Goal: Task Accomplishment & Management: Manage account settings

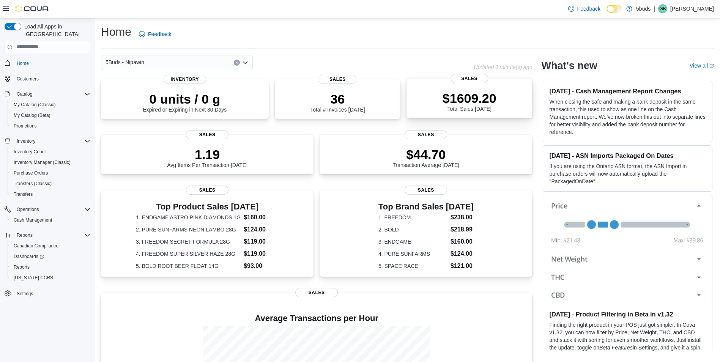
click at [464, 102] on p "$1609.20" at bounding box center [470, 98] width 54 height 15
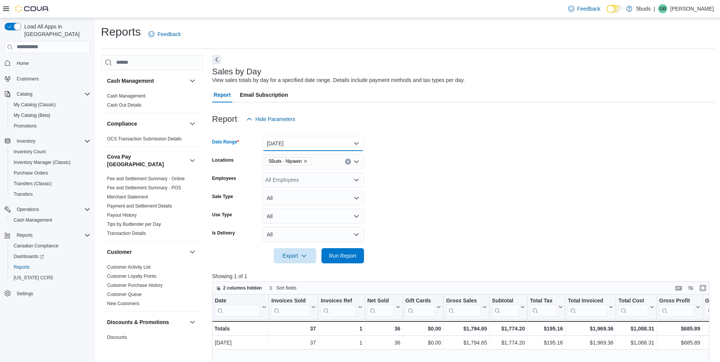
click at [292, 141] on button "[DATE]" at bounding box center [313, 143] width 102 height 15
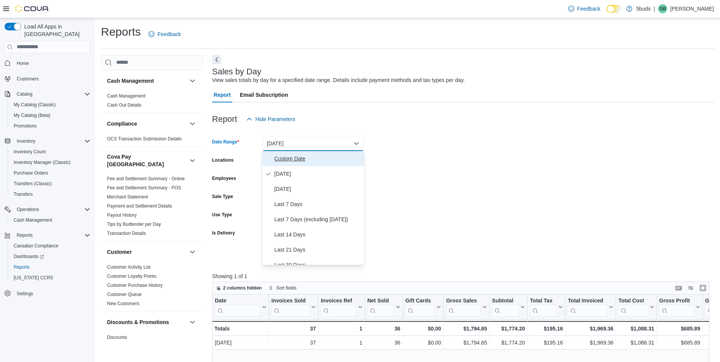
click at [300, 160] on span "Custom Date" at bounding box center [318, 158] width 87 height 9
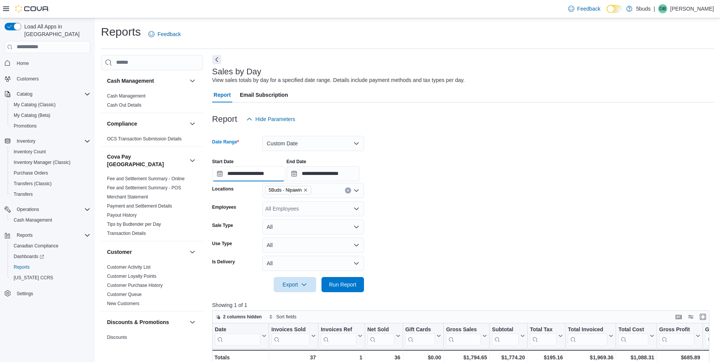
click at [278, 173] on input "**********" at bounding box center [248, 173] width 73 height 15
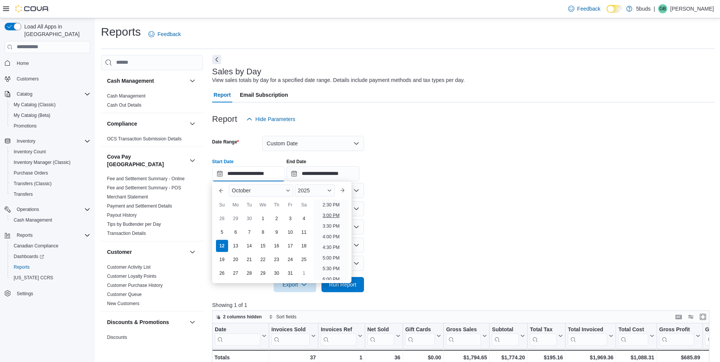
scroll to position [327, 0]
click at [335, 259] on li "6:00 PM" at bounding box center [331, 261] width 23 height 9
type input "**********"
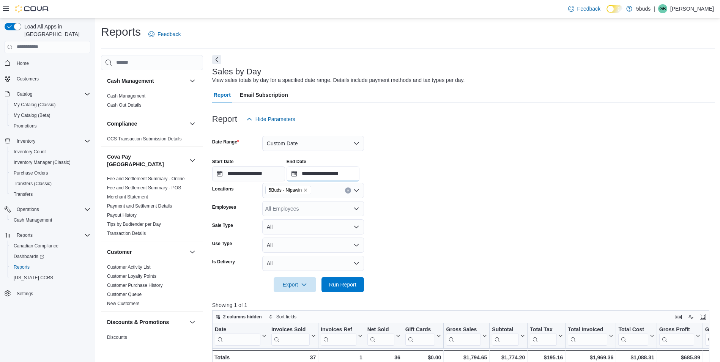
click at [355, 169] on input "**********" at bounding box center [323, 173] width 73 height 15
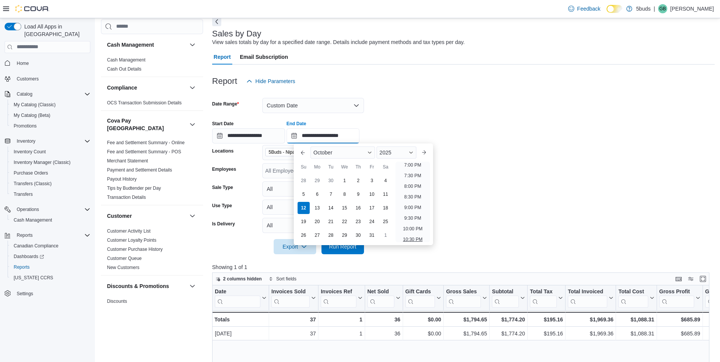
scroll to position [393, 0]
click at [416, 175] on li "7:00 PM" at bounding box center [412, 178] width 23 height 9
type input "**********"
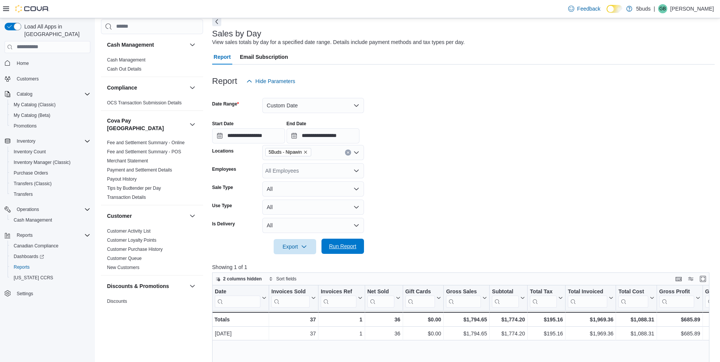
click at [358, 240] on span "Run Report" at bounding box center [342, 246] width 33 height 15
click at [19, 58] on button "Home" at bounding box center [48, 63] width 92 height 11
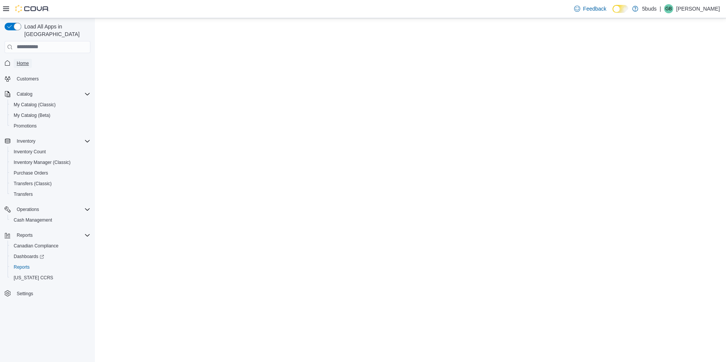
click at [19, 60] on span "Home" at bounding box center [23, 63] width 12 height 6
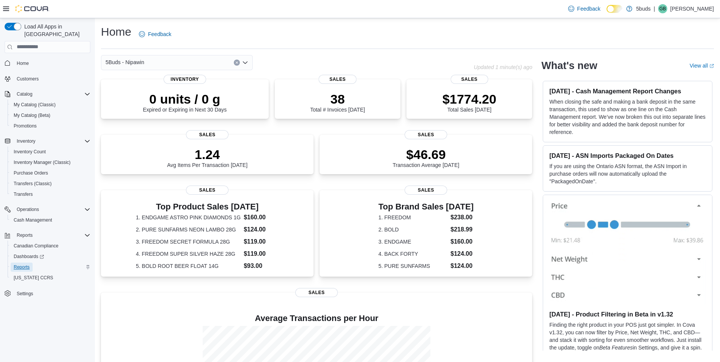
click at [27, 264] on span "Reports" at bounding box center [22, 267] width 16 height 6
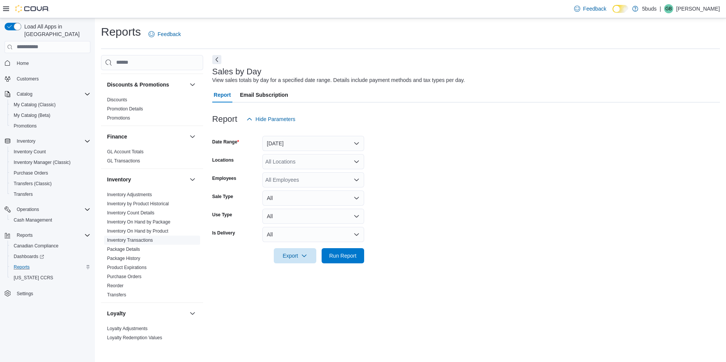
scroll to position [266, 0]
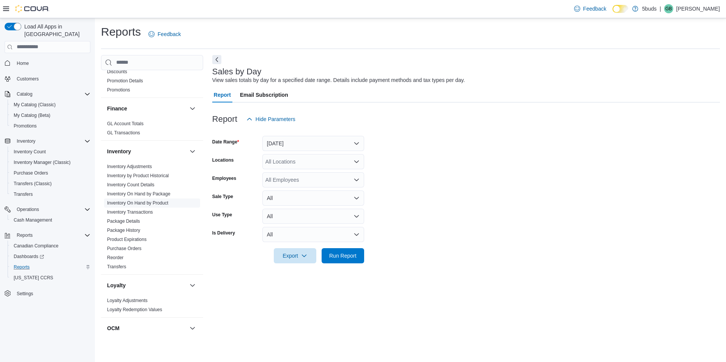
click at [161, 201] on link "Inventory On Hand by Product" at bounding box center [137, 203] width 61 height 5
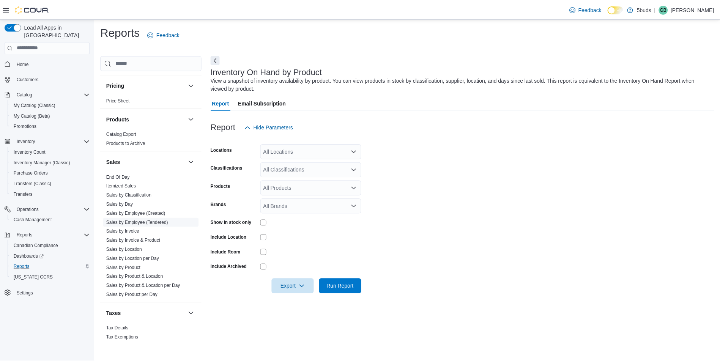
scroll to position [549, 0]
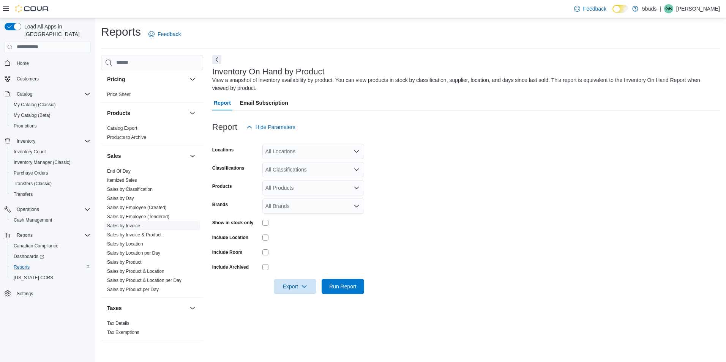
click at [149, 221] on span "Sales by Invoice" at bounding box center [152, 225] width 96 height 9
click at [150, 214] on link "Sales by Employee (Tendered)" at bounding box center [138, 216] width 62 height 5
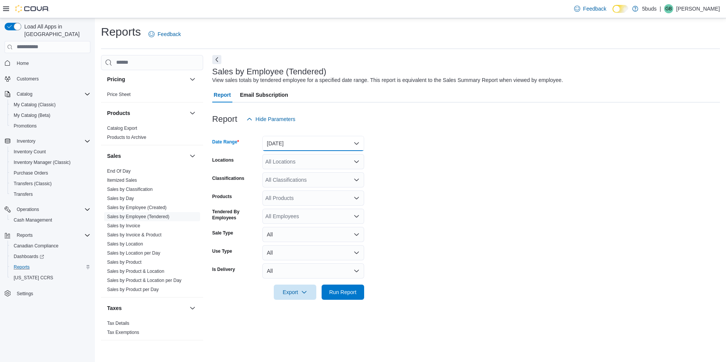
click at [294, 146] on button "Yesterday" at bounding box center [313, 143] width 102 height 15
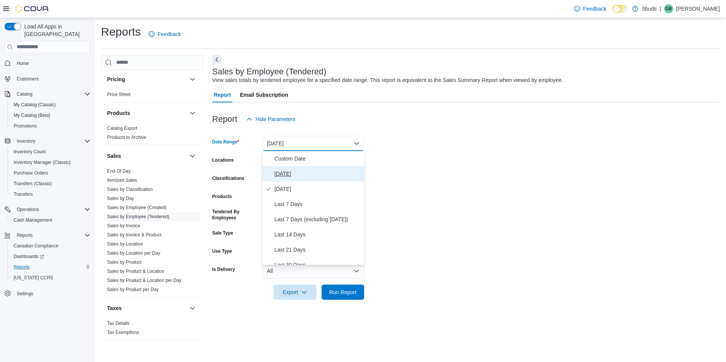
click at [295, 173] on span "[DATE]" at bounding box center [318, 173] width 87 height 9
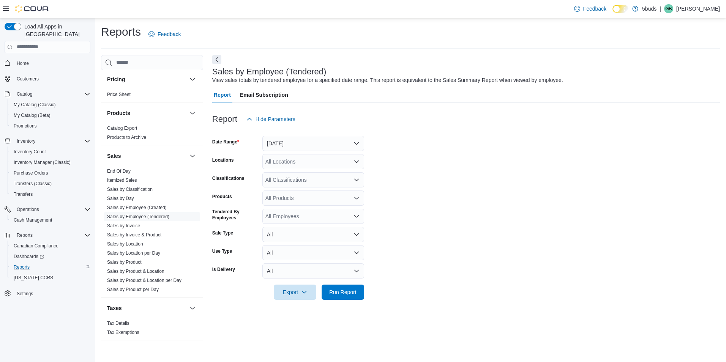
click at [294, 160] on div "All Locations" at bounding box center [313, 161] width 102 height 15
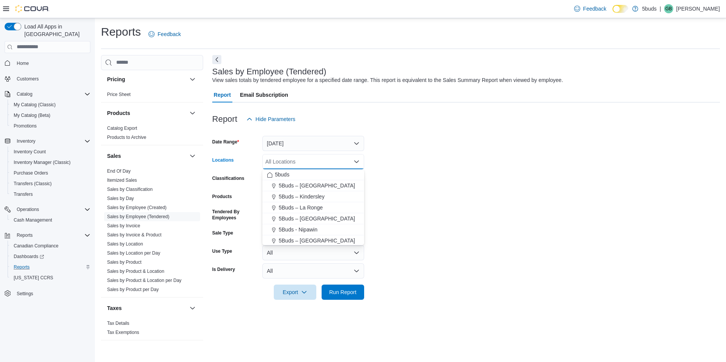
drag, startPoint x: 293, startPoint y: 229, endPoint x: 533, endPoint y: 204, distance: 241.3
click at [297, 230] on span "5Buds - Nipawin" at bounding box center [298, 230] width 39 height 8
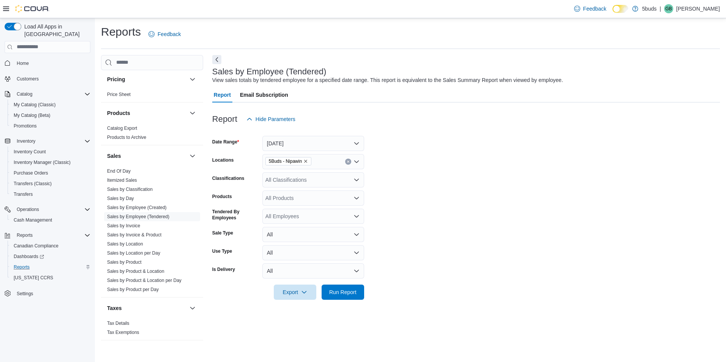
click at [533, 204] on form "Date Range Today Locations 5Buds - Nipawin Classifications All Classifications …" at bounding box center [466, 213] width 508 height 173
click at [340, 291] on span "Run Report" at bounding box center [342, 292] width 27 height 8
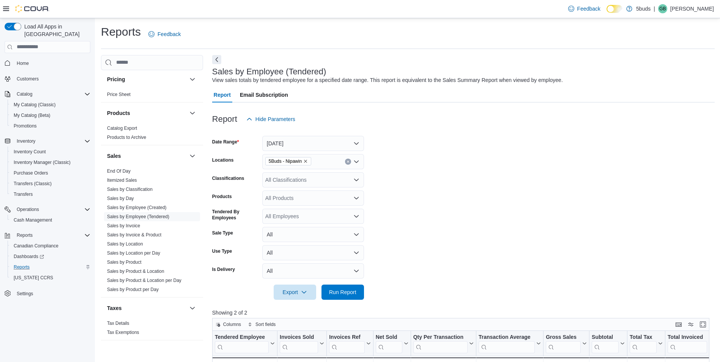
click at [32, 58] on span "Home" at bounding box center [52, 62] width 77 height 9
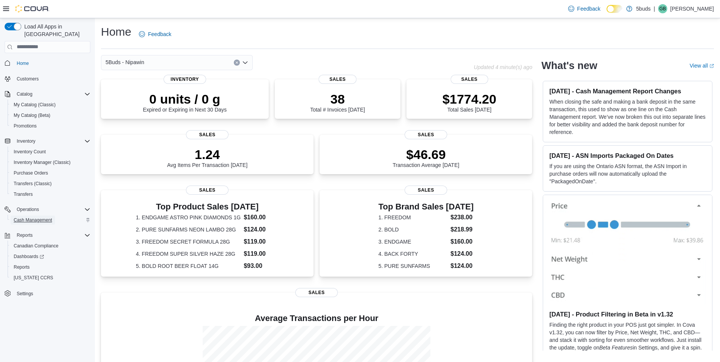
click at [47, 217] on span "Cash Management" at bounding box center [33, 220] width 38 height 6
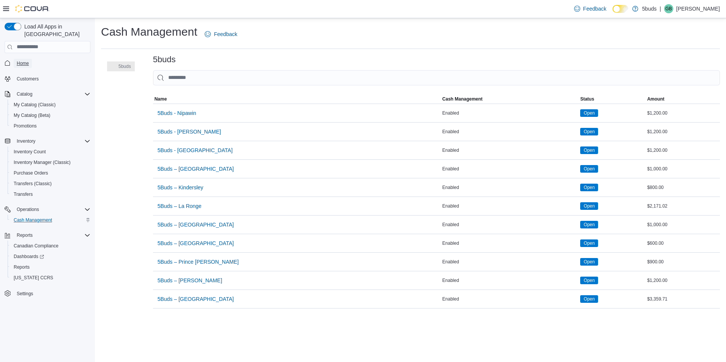
click at [16, 59] on link "Home" at bounding box center [23, 63] width 18 height 9
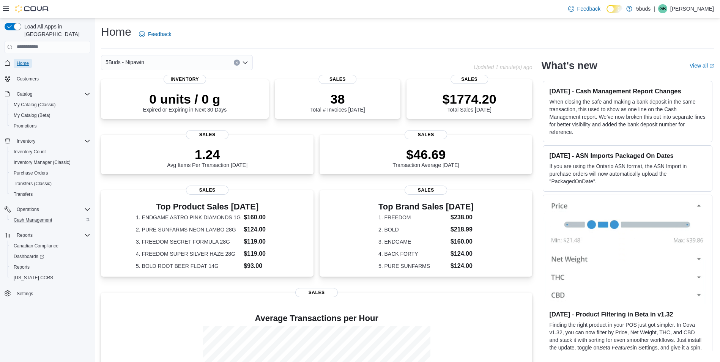
click at [29, 59] on link "Home" at bounding box center [23, 63] width 18 height 9
click at [45, 217] on span "Cash Management" at bounding box center [33, 220] width 38 height 6
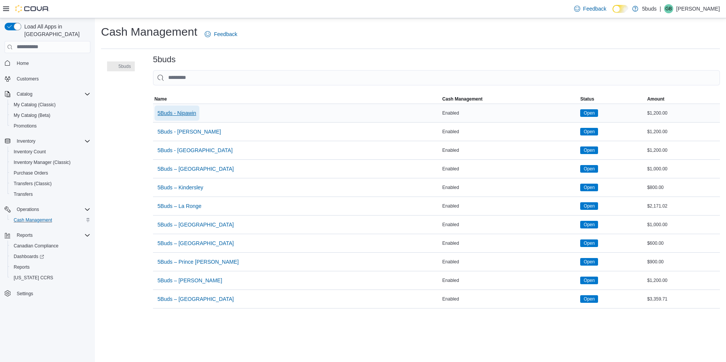
click at [182, 114] on span "5Buds - Nipawin" at bounding box center [177, 113] width 39 height 8
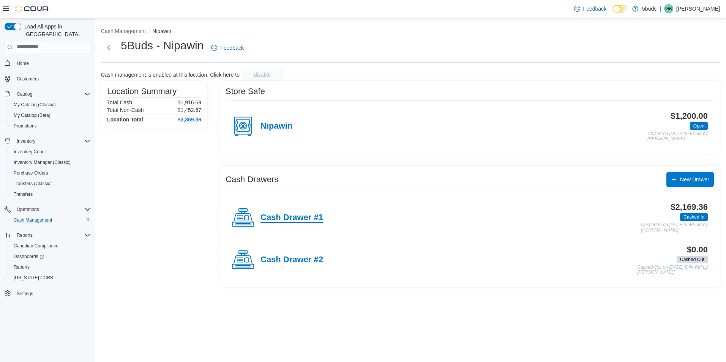
click at [310, 216] on h4 "Cash Drawer #1" at bounding box center [292, 218] width 63 height 10
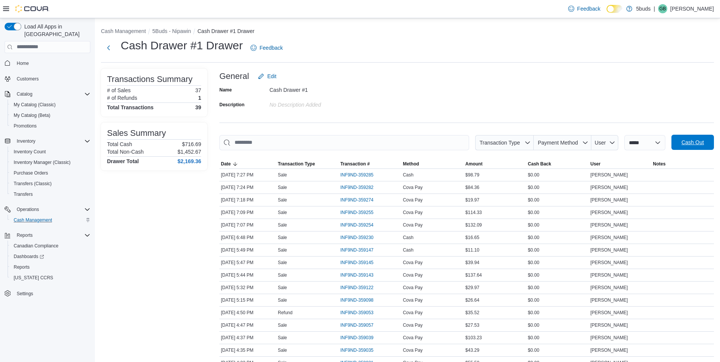
click at [703, 136] on span "Cash Out" at bounding box center [692, 142] width 33 height 15
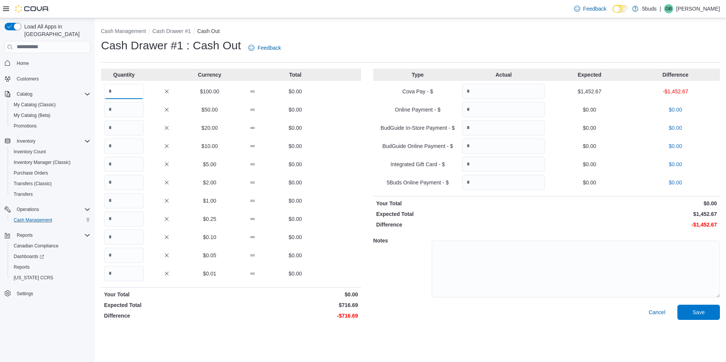
click at [114, 89] on input "Quantity" at bounding box center [124, 91] width 40 height 15
type input "*"
type input "**"
type input "*"
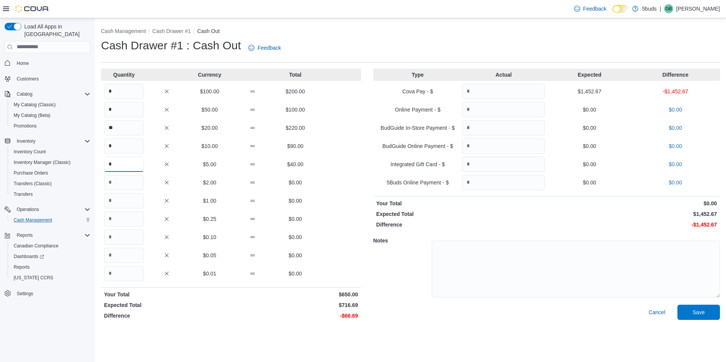
type input "*"
type input "**"
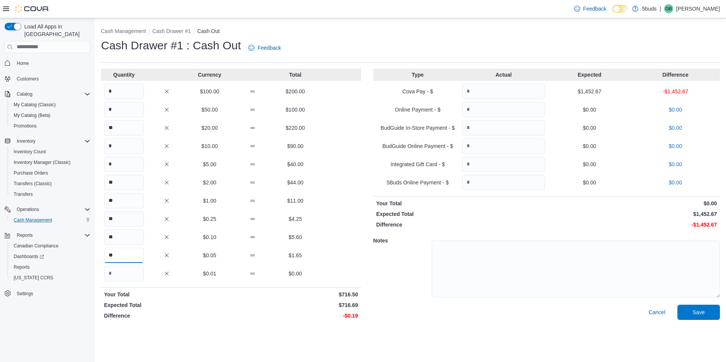
type input "**"
click at [132, 257] on input "**" at bounding box center [124, 255] width 40 height 15
click at [131, 240] on input "**" at bounding box center [124, 237] width 40 height 15
type input "**"
click at [525, 93] on input "Quantity" at bounding box center [503, 91] width 83 height 15
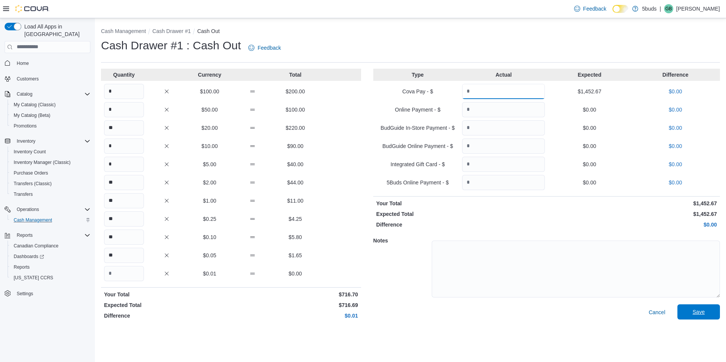
type input "*******"
click at [695, 310] on span "Save" at bounding box center [699, 312] width 12 height 8
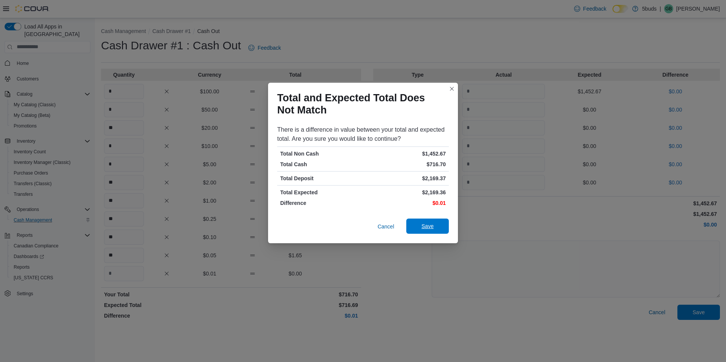
click at [432, 223] on span "Save" at bounding box center [428, 227] width 12 height 8
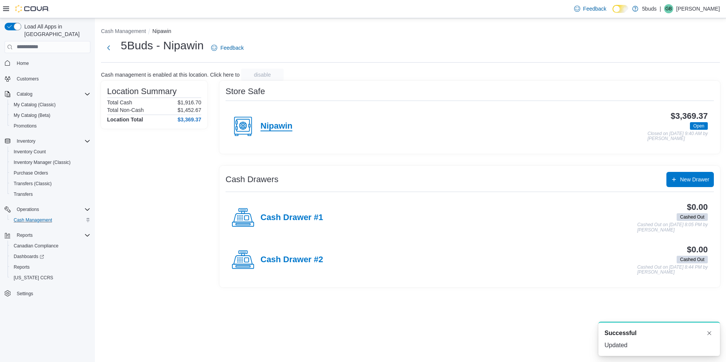
click at [280, 122] on h4 "Nipawin" at bounding box center [277, 127] width 32 height 10
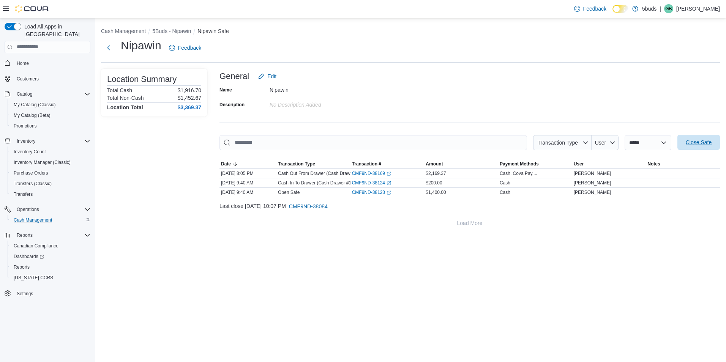
click at [708, 145] on span "Close Safe" at bounding box center [699, 143] width 26 height 8
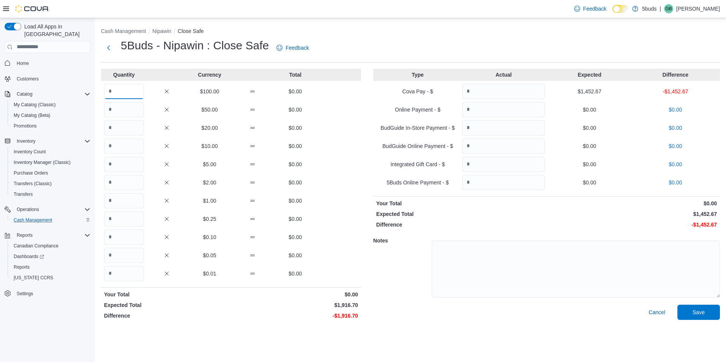
click at [125, 92] on input "Quantity" at bounding box center [124, 91] width 40 height 15
type input "*"
type input "**"
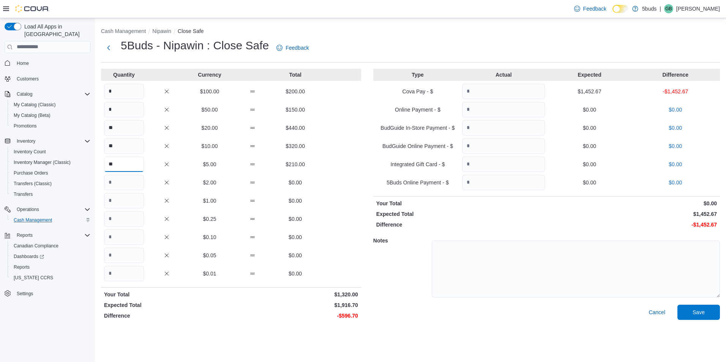
type input "**"
type input "***"
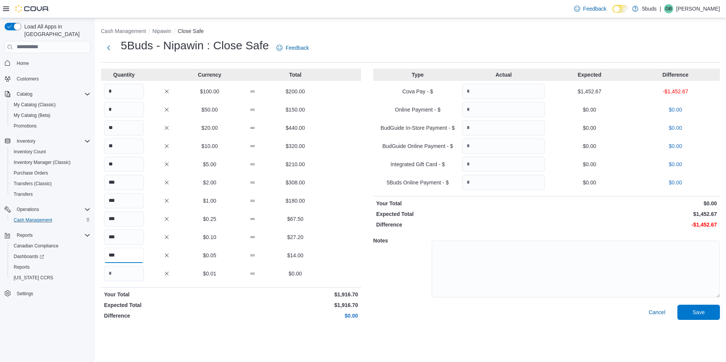
type input "***"
click at [479, 89] on input "Quantity" at bounding box center [503, 91] width 83 height 15
type input "*******"
click at [703, 318] on span "Save" at bounding box center [698, 312] width 33 height 15
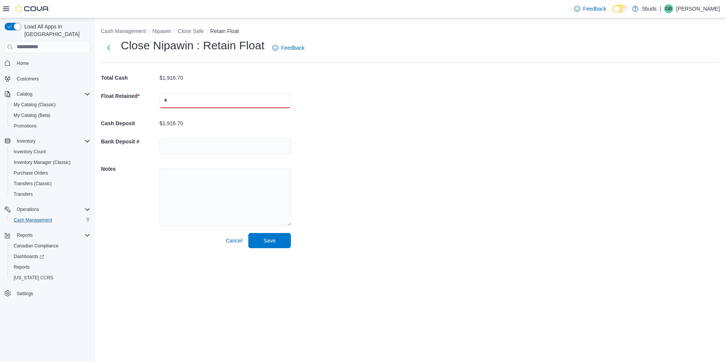
click at [261, 96] on input "text" at bounding box center [225, 100] width 131 height 15
type input "*******"
click at [178, 146] on input "text" at bounding box center [225, 146] width 131 height 15
type input "**********"
click at [278, 234] on span "Save" at bounding box center [269, 240] width 33 height 15
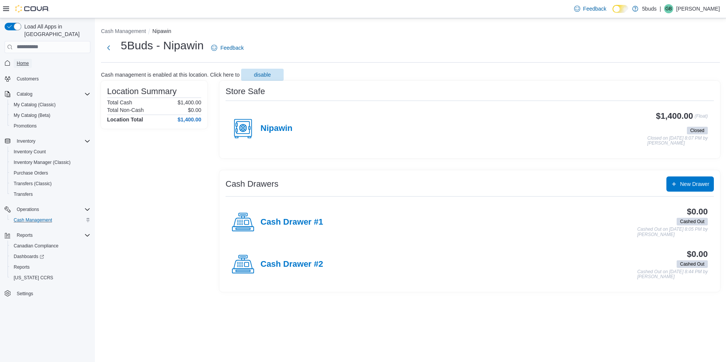
click at [26, 60] on span "Home" at bounding box center [23, 63] width 12 height 9
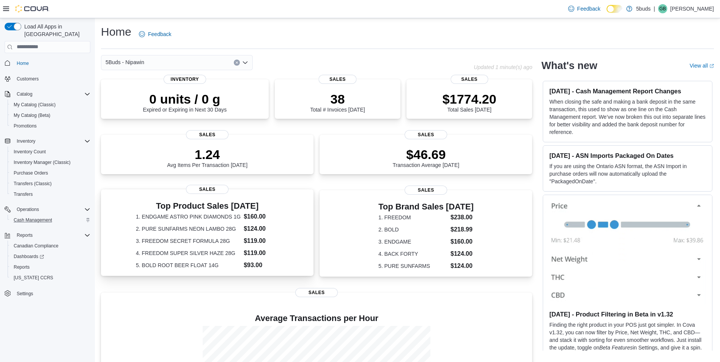
click at [202, 243] on dt "3. FREEDOM SECRET FORMULA 28G" at bounding box center [188, 241] width 105 height 8
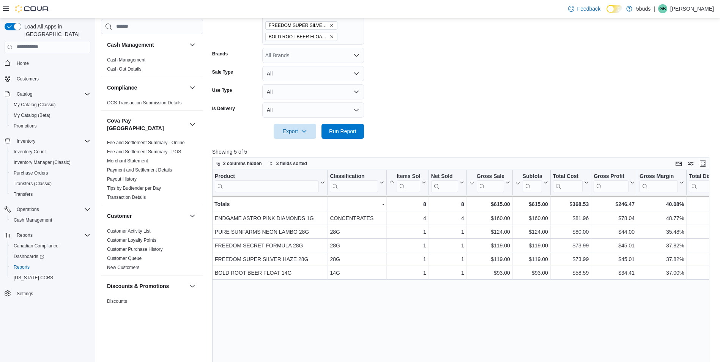
scroll to position [228, 0]
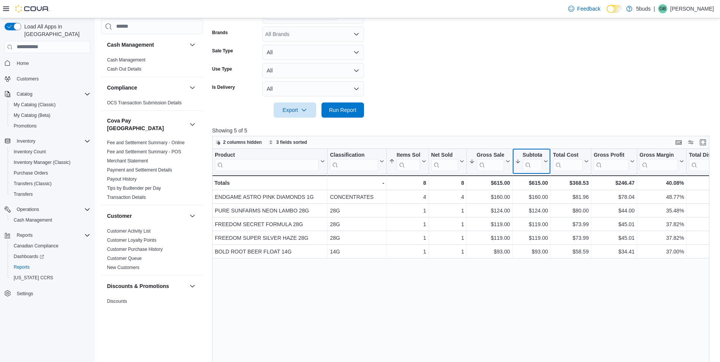
click at [533, 152] on div "Subtotal" at bounding box center [532, 155] width 19 height 7
click at [539, 198] on span "Sort High-Low" at bounding box center [537, 199] width 29 height 6
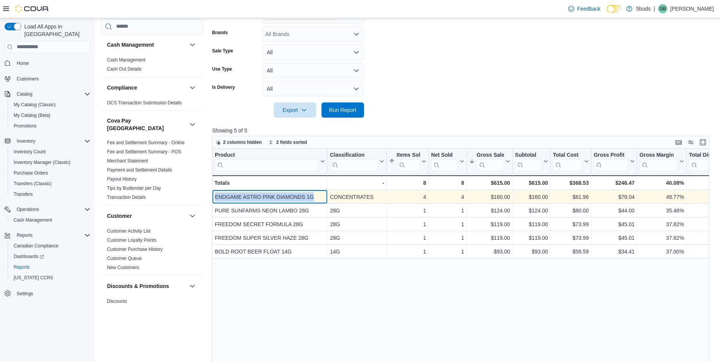
drag, startPoint x: 324, startPoint y: 196, endPoint x: 214, endPoint y: 196, distance: 110.1
click at [214, 196] on div "ENDGAME ASTRO PINK DIAMONDS 1G - Product, column 1, row 1" at bounding box center [269, 197] width 115 height 14
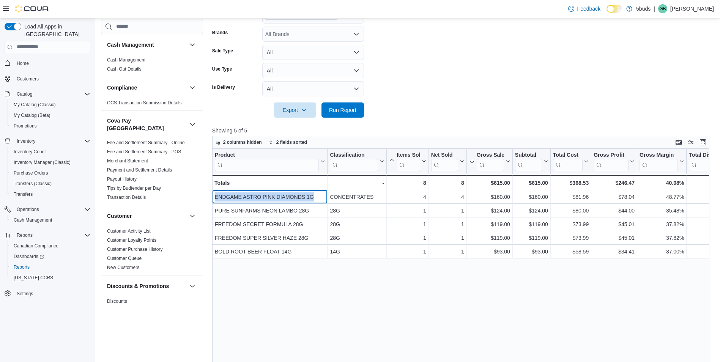
copy div "ENDGAME ASTRO PINK DIAMONDS 1G"
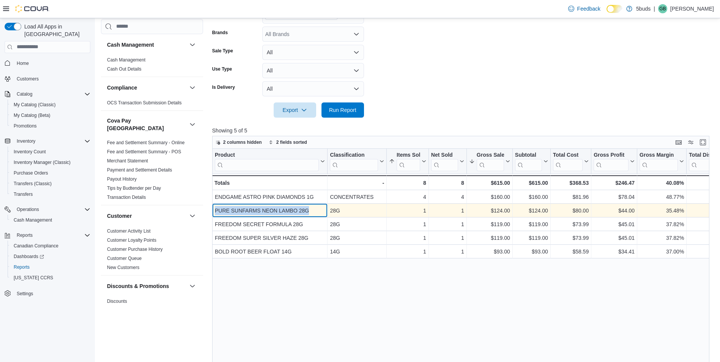
drag, startPoint x: 314, startPoint y: 212, endPoint x: 215, endPoint y: 211, distance: 99.1
click at [215, 211] on div "PURE SUNFARMS NEON LAMBO 28G" at bounding box center [270, 210] width 110 height 9
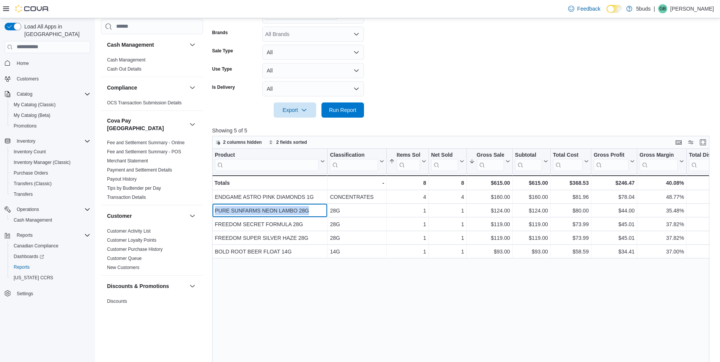
copy div "PURE SUNFARMS NEON LAMBO 28G"
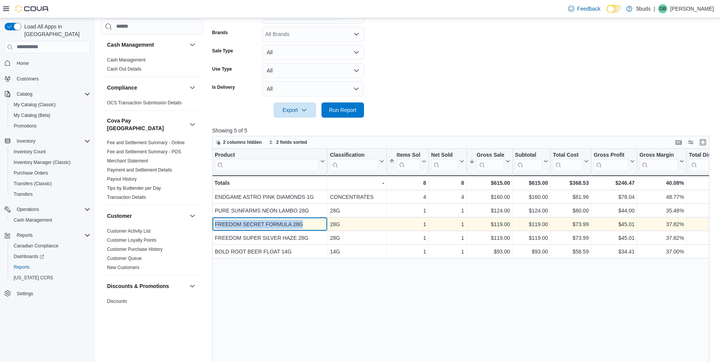
drag, startPoint x: 311, startPoint y: 225, endPoint x: 215, endPoint y: 225, distance: 95.7
click at [215, 225] on div "FREEDOM SECRET FORMULA 28G" at bounding box center [270, 224] width 110 height 9
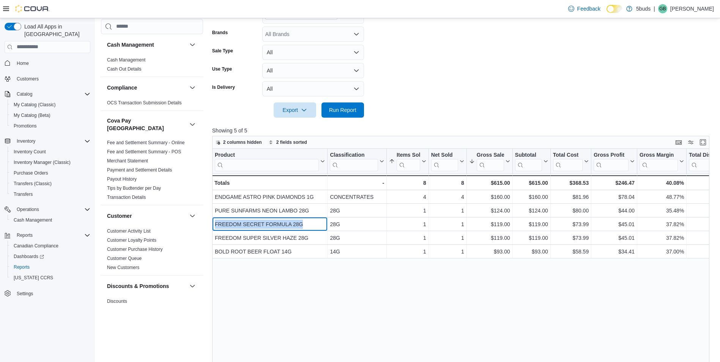
copy div "FREEDOM SECRET FORMULA 28G"
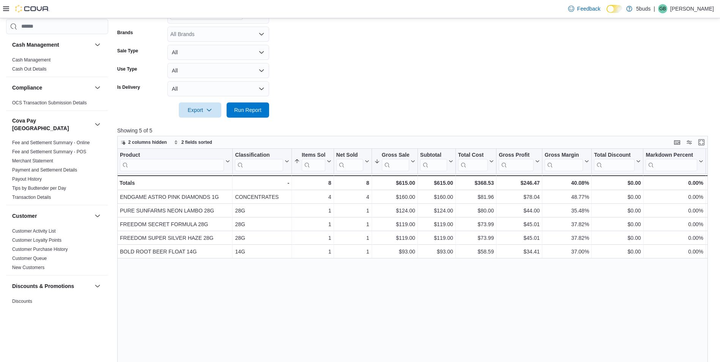
click at [0, 8] on div "Feedback Dark Mode 5buds | GB [PERSON_NAME]" at bounding box center [360, 9] width 720 height 18
click at [4, 8] on icon at bounding box center [6, 9] width 6 height 6
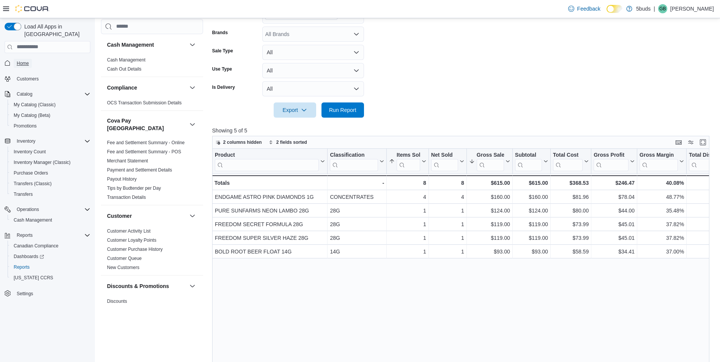
click at [23, 60] on span "Home" at bounding box center [23, 63] width 12 height 6
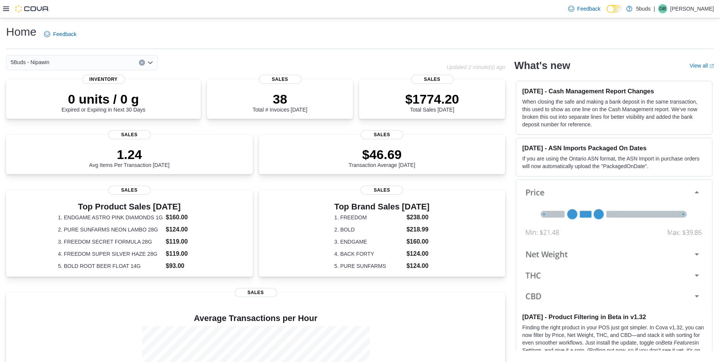
click at [2, 7] on div "Feedback Dark Mode 5buds | GB [PERSON_NAME]" at bounding box center [360, 9] width 720 height 18
click at [8, 9] on icon at bounding box center [6, 9] width 6 height 6
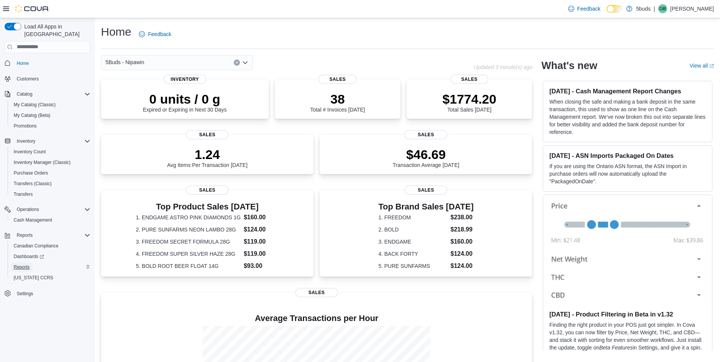
click at [19, 264] on span "Reports" at bounding box center [22, 267] width 16 height 6
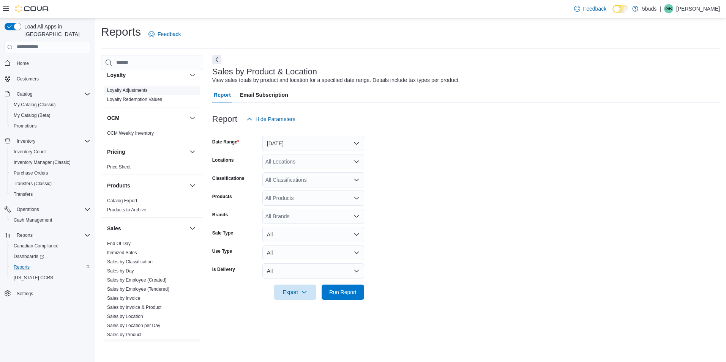
scroll to position [494, 0]
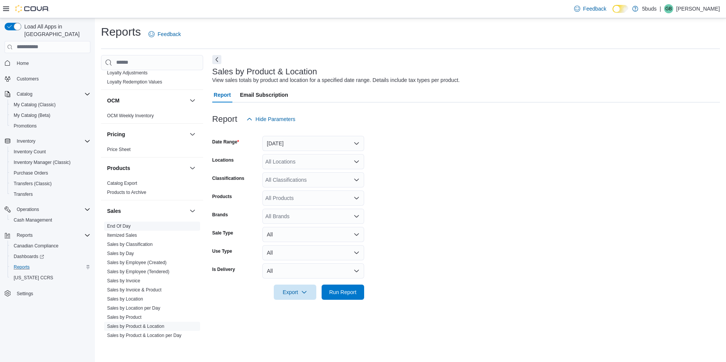
click at [126, 224] on link "End Of Day" at bounding box center [119, 226] width 24 height 5
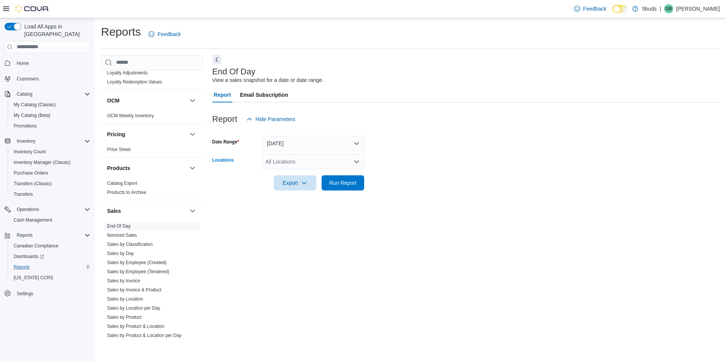
click at [297, 162] on div "All Locations" at bounding box center [313, 161] width 102 height 15
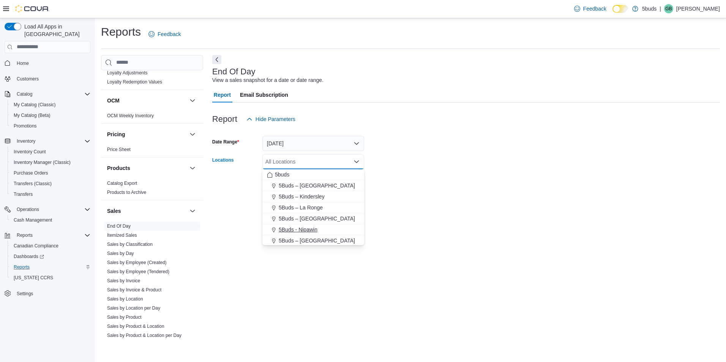
click at [306, 227] on span "5Buds - Nipawin" at bounding box center [298, 230] width 39 height 8
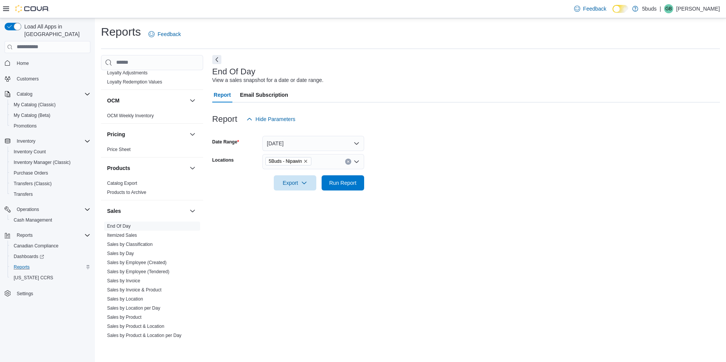
click at [465, 175] on form "Date Range [DATE] Locations 5Buds - Nipawin Export Run Report" at bounding box center [466, 159] width 508 height 64
click at [304, 185] on icon "button" at bounding box center [304, 183] width 6 height 6
click at [307, 197] on span "Export to Excel" at bounding box center [296, 198] width 34 height 6
click at [21, 59] on span "Home" at bounding box center [23, 63] width 12 height 9
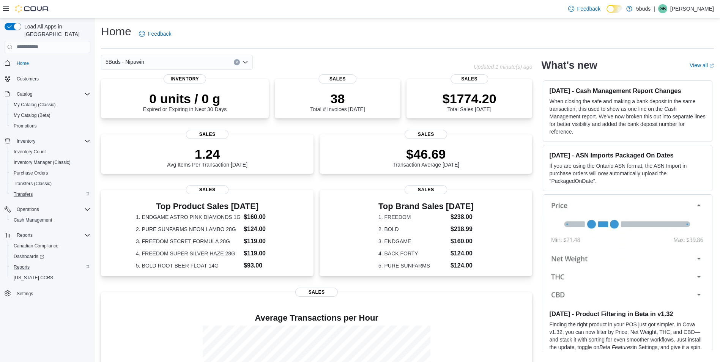
scroll to position [97, 0]
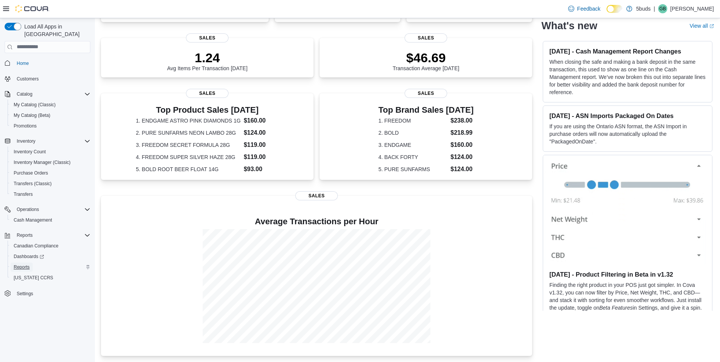
click at [24, 263] on span "Reports" at bounding box center [22, 267] width 16 height 9
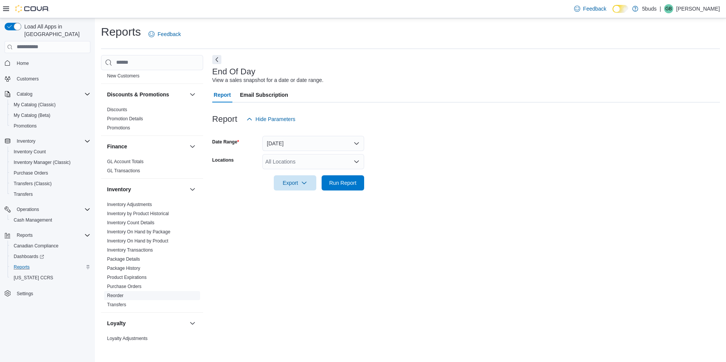
scroll to position [456, 0]
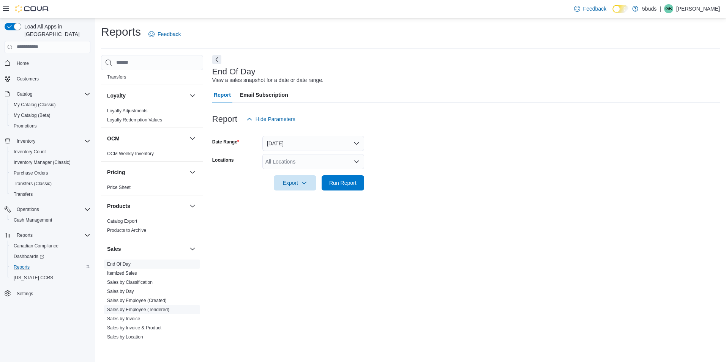
click at [162, 307] on link "Sales by Employee (Tendered)" at bounding box center [138, 309] width 62 height 5
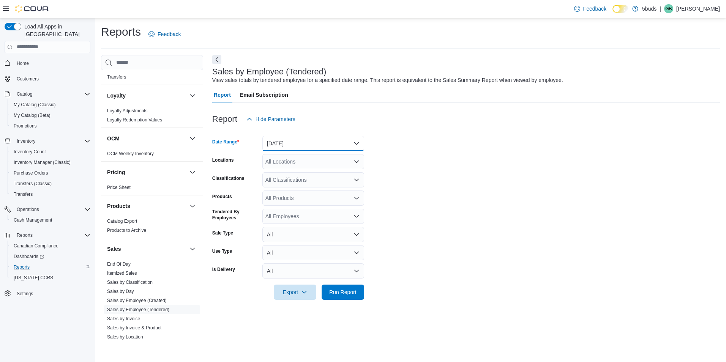
click at [300, 139] on button "[DATE]" at bounding box center [313, 143] width 102 height 15
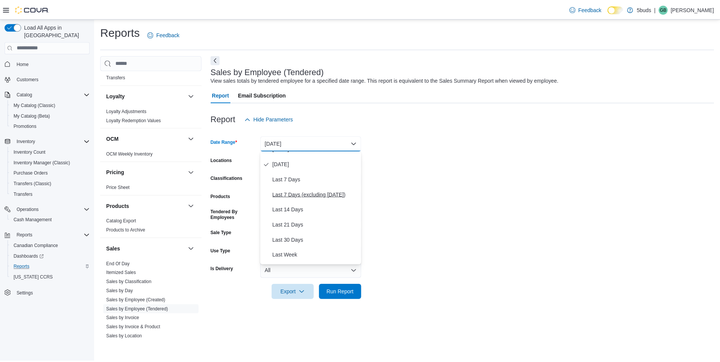
scroll to position [38, 0]
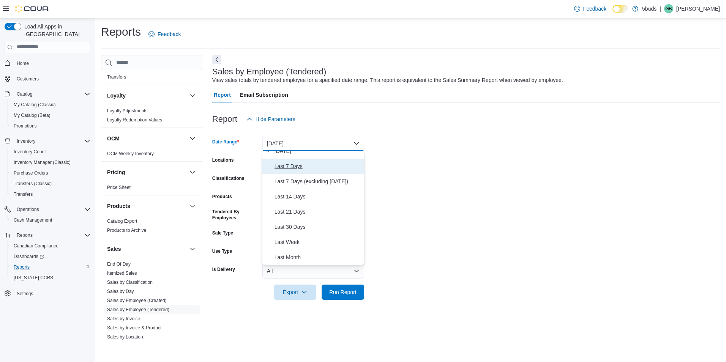
click at [300, 167] on span "Last 7 Days" at bounding box center [318, 166] width 87 height 9
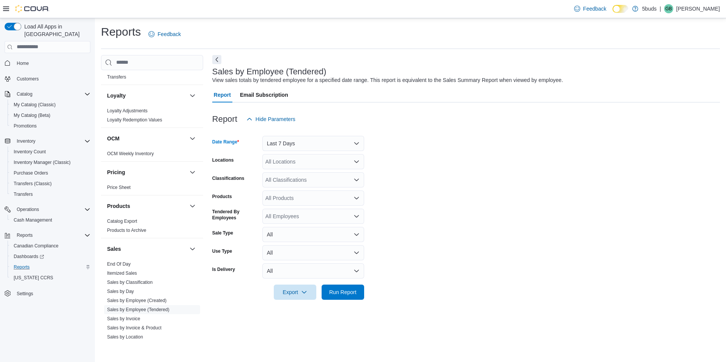
click at [302, 162] on div "All Locations" at bounding box center [313, 161] width 102 height 15
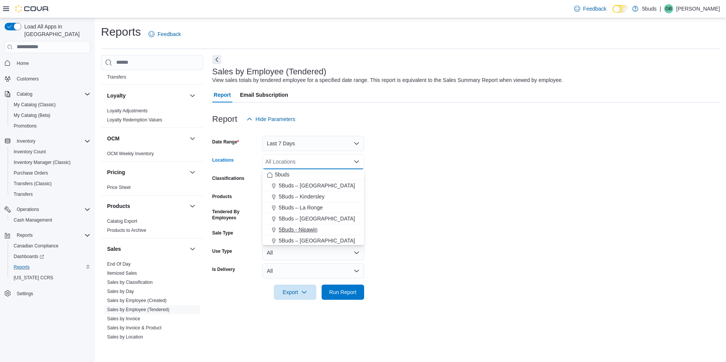
click at [306, 232] on span "5Buds - Nipawin" at bounding box center [298, 230] width 39 height 8
click at [344, 290] on span "Run Report" at bounding box center [342, 293] width 27 height 8
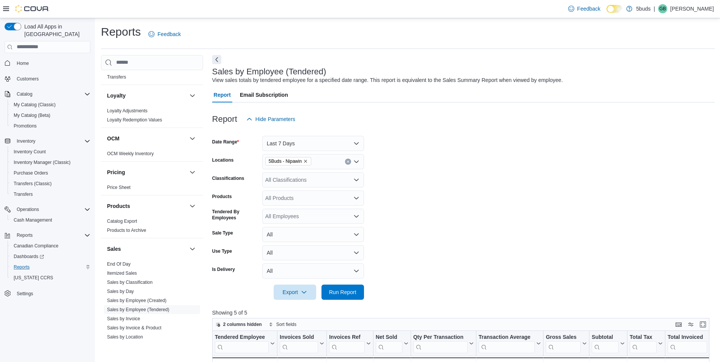
click at [39, 58] on span "Home" at bounding box center [52, 62] width 77 height 9
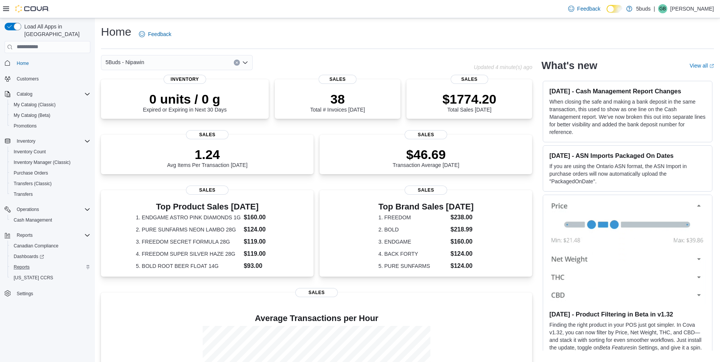
click at [690, 8] on p "[PERSON_NAME]" at bounding box center [693, 8] width 44 height 9
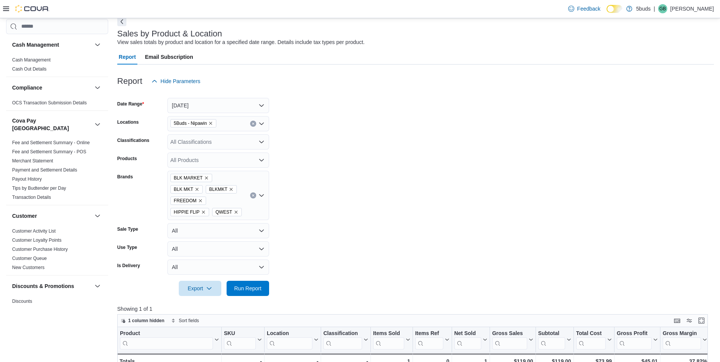
scroll to position [38, 0]
click at [256, 281] on span "Run Report" at bounding box center [247, 288] width 33 height 15
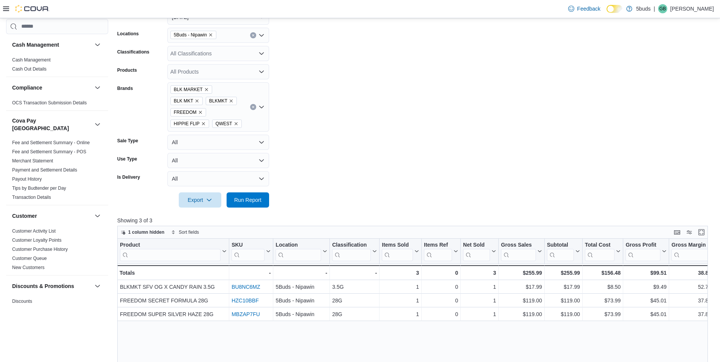
scroll to position [114, 0]
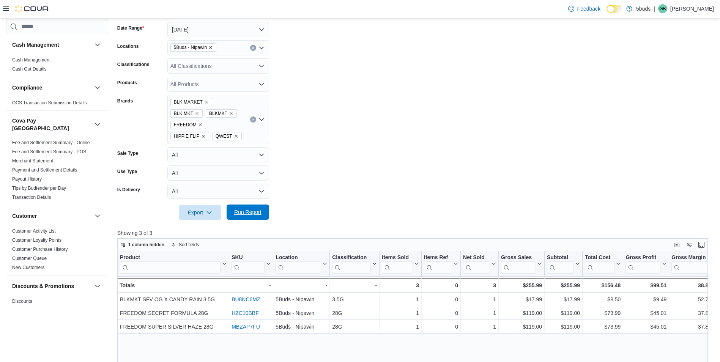
click at [257, 208] on span "Run Report" at bounding box center [247, 212] width 27 height 8
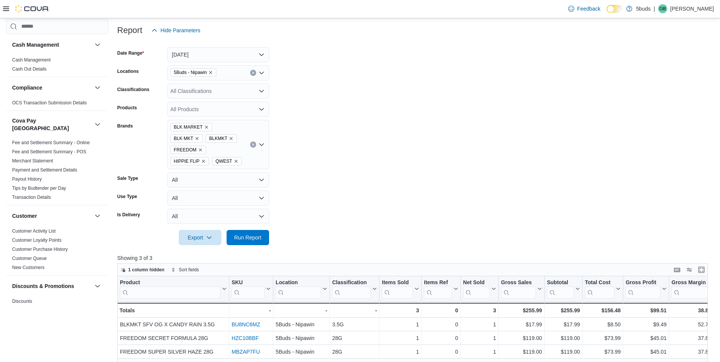
scroll to position [76, 0]
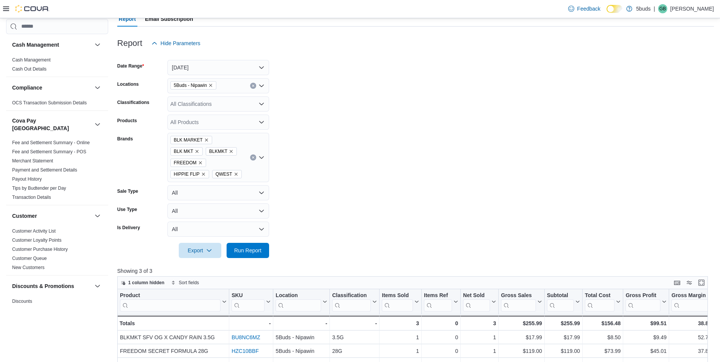
click at [247, 162] on div "BLK MARKET BLK MKT BLKMKT FREEDOM HIPPIE FLIP QWEST" at bounding box center [218, 157] width 102 height 49
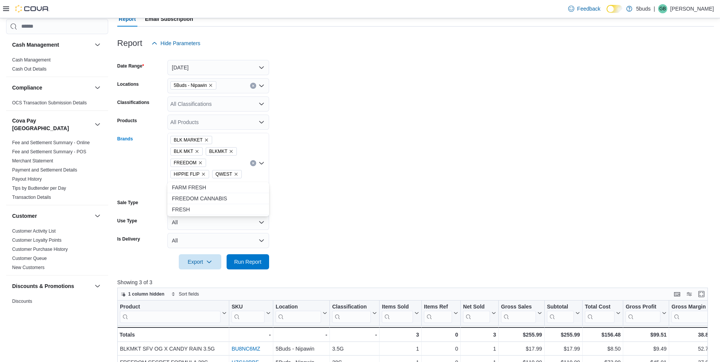
type input "****"
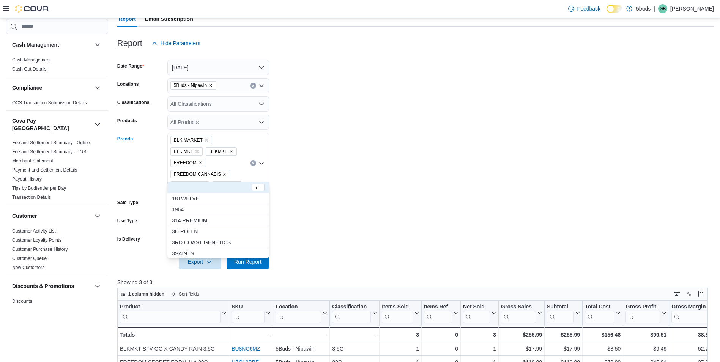
click at [385, 136] on form "Date Range Today Locations 5Buds - Nipawin Classifications All Classifications …" at bounding box center [415, 160] width 597 height 219
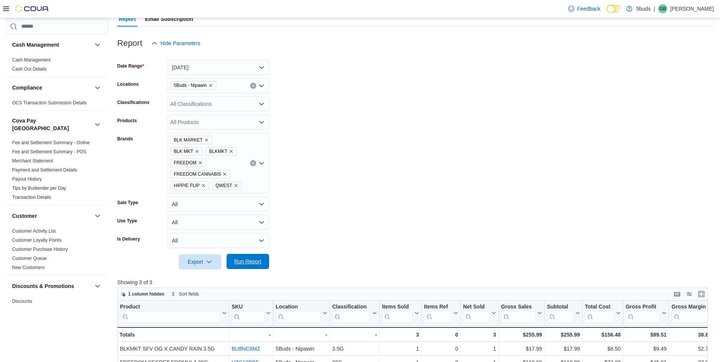
click at [257, 258] on span "Run Report" at bounding box center [247, 262] width 27 height 8
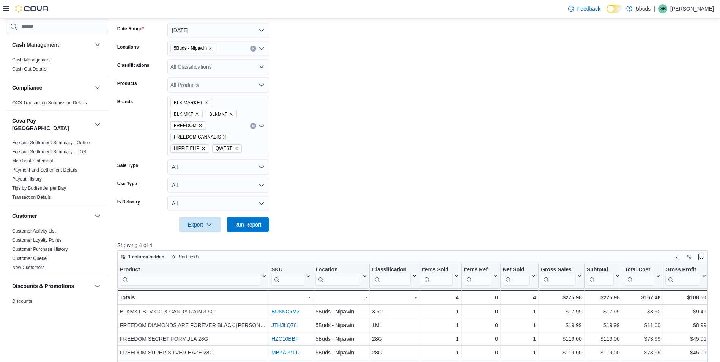
scroll to position [114, 0]
click at [209, 35] on button "[DATE]" at bounding box center [218, 29] width 102 height 15
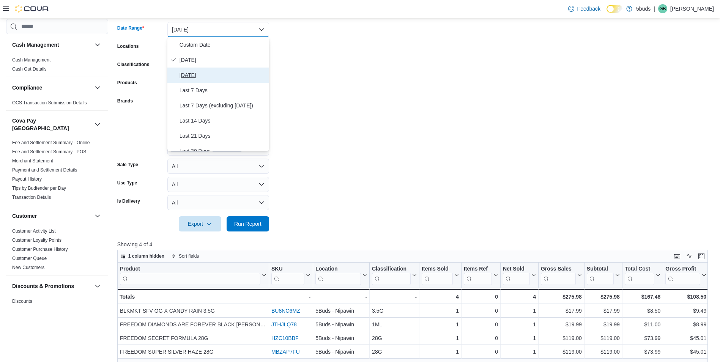
click at [206, 72] on span "Yesterday" at bounding box center [223, 75] width 87 height 9
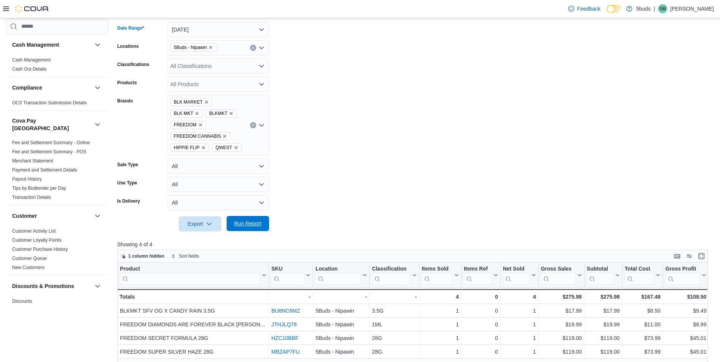
click at [252, 220] on span "Run Report" at bounding box center [247, 224] width 27 height 8
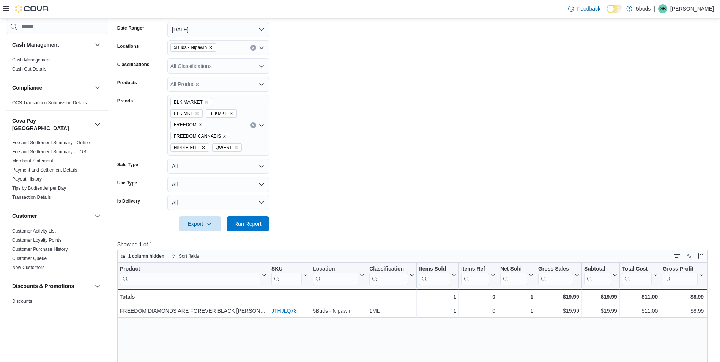
click at [530, 95] on form "Date Range Yesterday Locations 5Buds - Nipawin Classifications All Classificati…" at bounding box center [415, 122] width 597 height 219
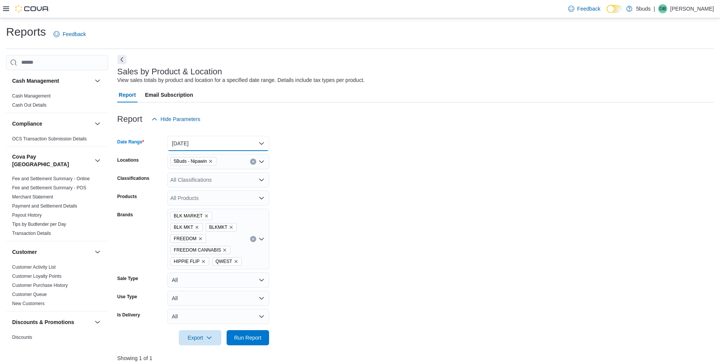
click at [213, 141] on button "Yesterday" at bounding box center [218, 143] width 102 height 15
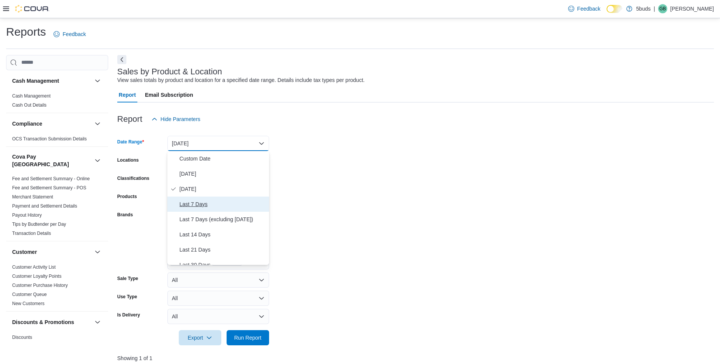
click at [199, 200] on span "Last 7 Days" at bounding box center [223, 204] width 87 height 9
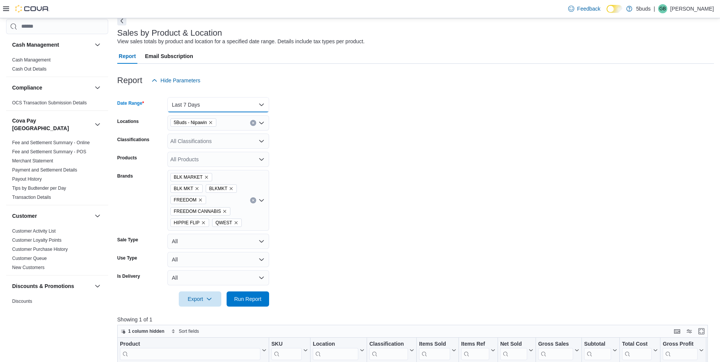
scroll to position [76, 0]
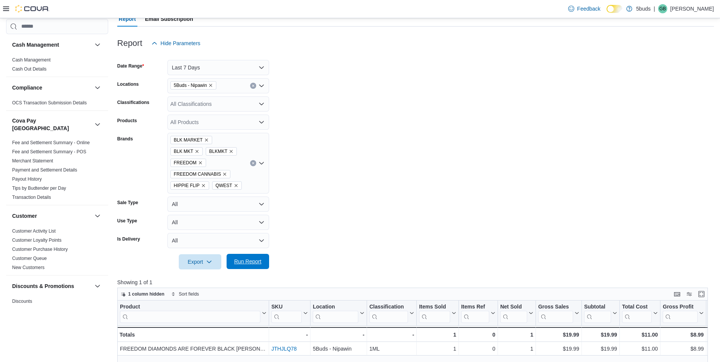
click at [251, 258] on span "Run Report" at bounding box center [247, 262] width 27 height 8
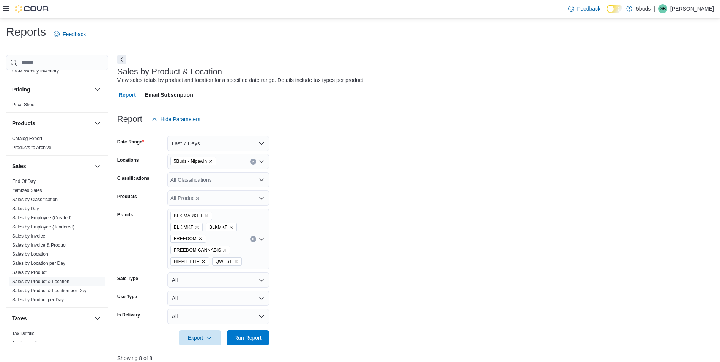
scroll to position [549, 0]
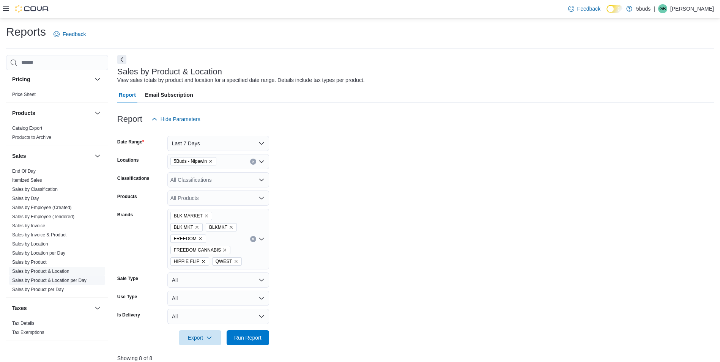
click at [71, 278] on link "Sales by Product & Location per Day" at bounding box center [49, 280] width 74 height 5
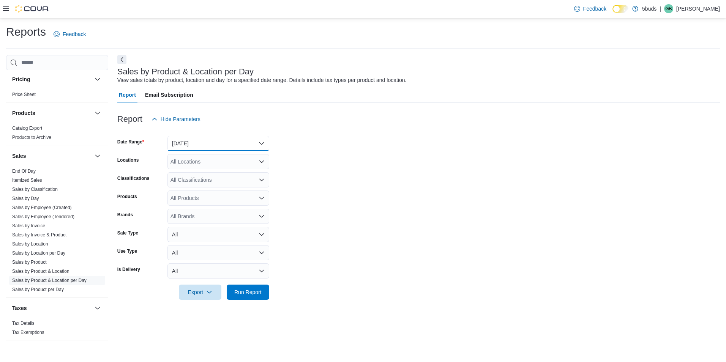
click at [213, 144] on button "Yesterday" at bounding box center [218, 143] width 102 height 15
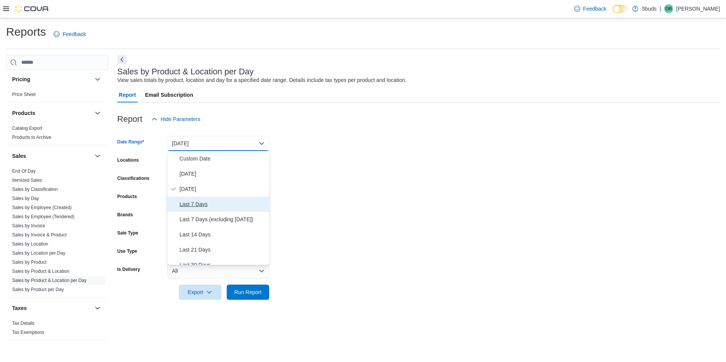
click at [201, 205] on span "Last 7 Days" at bounding box center [223, 204] width 87 height 9
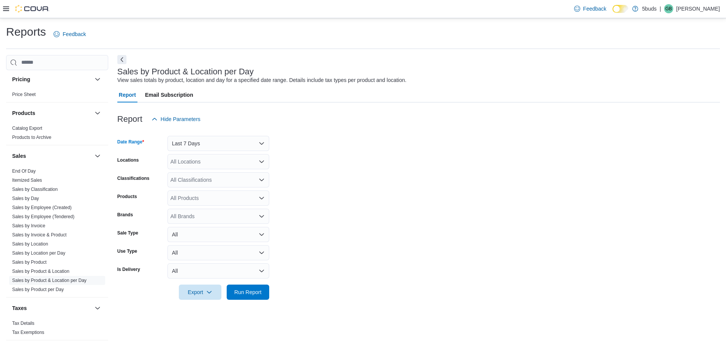
click at [204, 164] on div "All Locations" at bounding box center [218, 161] width 102 height 15
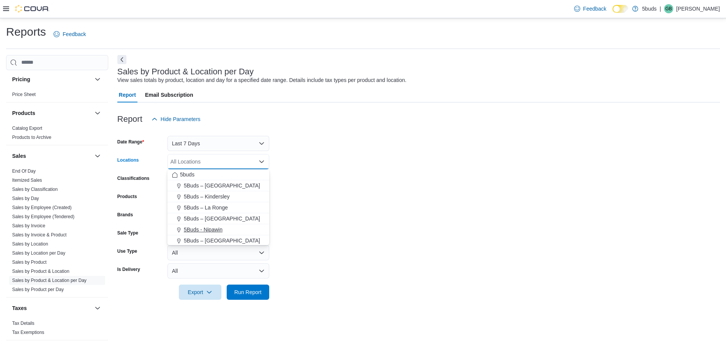
click at [214, 231] on span "5Buds - Nipawin" at bounding box center [203, 230] width 39 height 8
drag, startPoint x: 369, startPoint y: 210, endPoint x: 358, endPoint y: 210, distance: 11.4
click at [366, 210] on form "Date Range Last 7 Days Locations 5Buds - Nipawin Combo box. Selected. 5Buds - N…" at bounding box center [418, 213] width 603 height 173
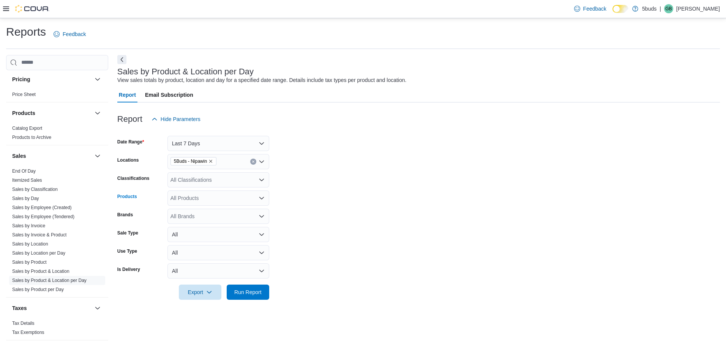
click at [212, 194] on div "All Products" at bounding box center [218, 198] width 102 height 15
type input "**********"
click at [252, 292] on span "Run Report" at bounding box center [247, 292] width 27 height 8
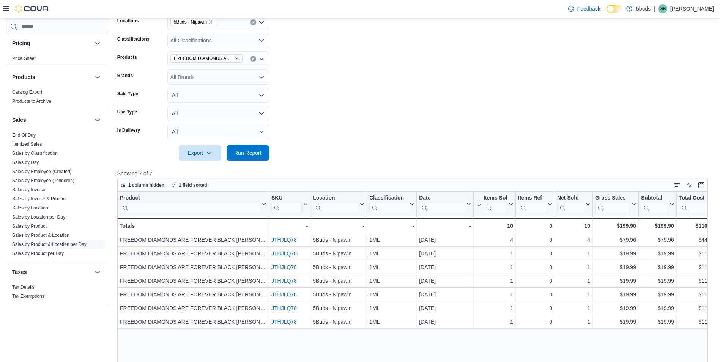
scroll to position [152, 0]
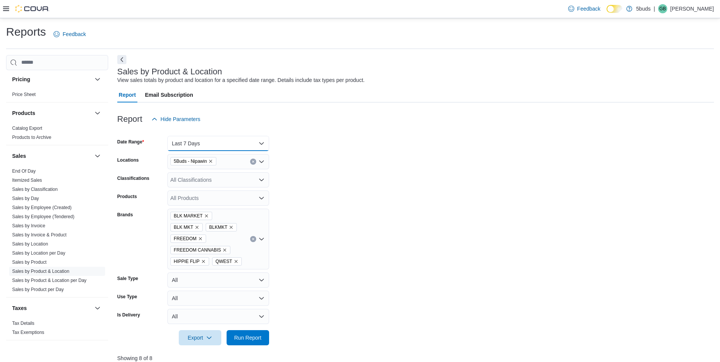
click at [199, 141] on button "Last 7 Days" at bounding box center [218, 143] width 102 height 15
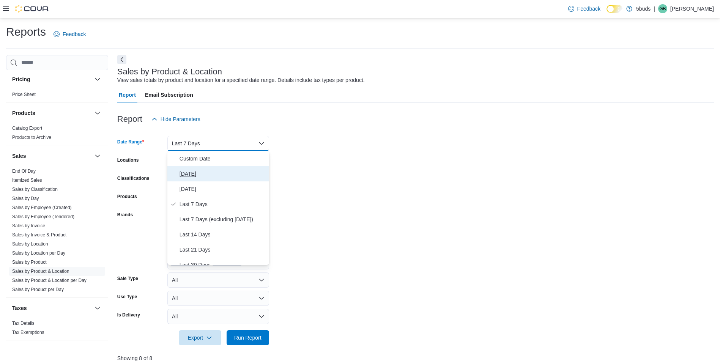
click at [196, 172] on span "[DATE]" at bounding box center [223, 173] width 87 height 9
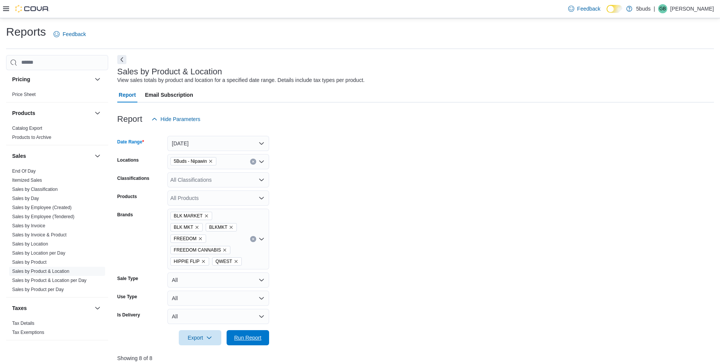
click at [250, 331] on span "Run Report" at bounding box center [247, 337] width 33 height 15
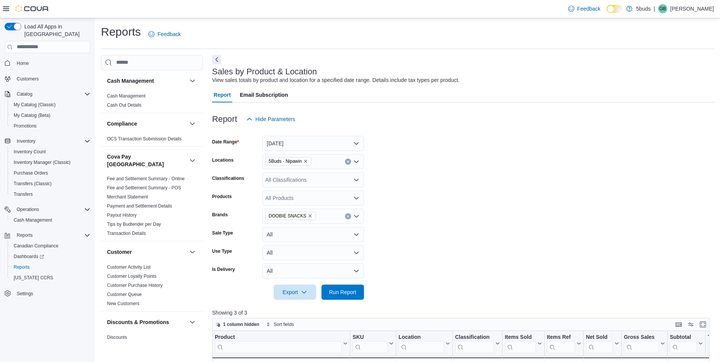
scroll to position [76, 0]
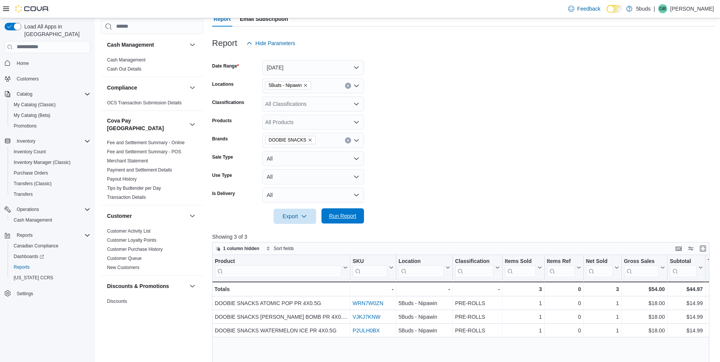
click at [354, 223] on span "Run Report" at bounding box center [342, 215] width 33 height 15
